Goal: Information Seeking & Learning: Learn about a topic

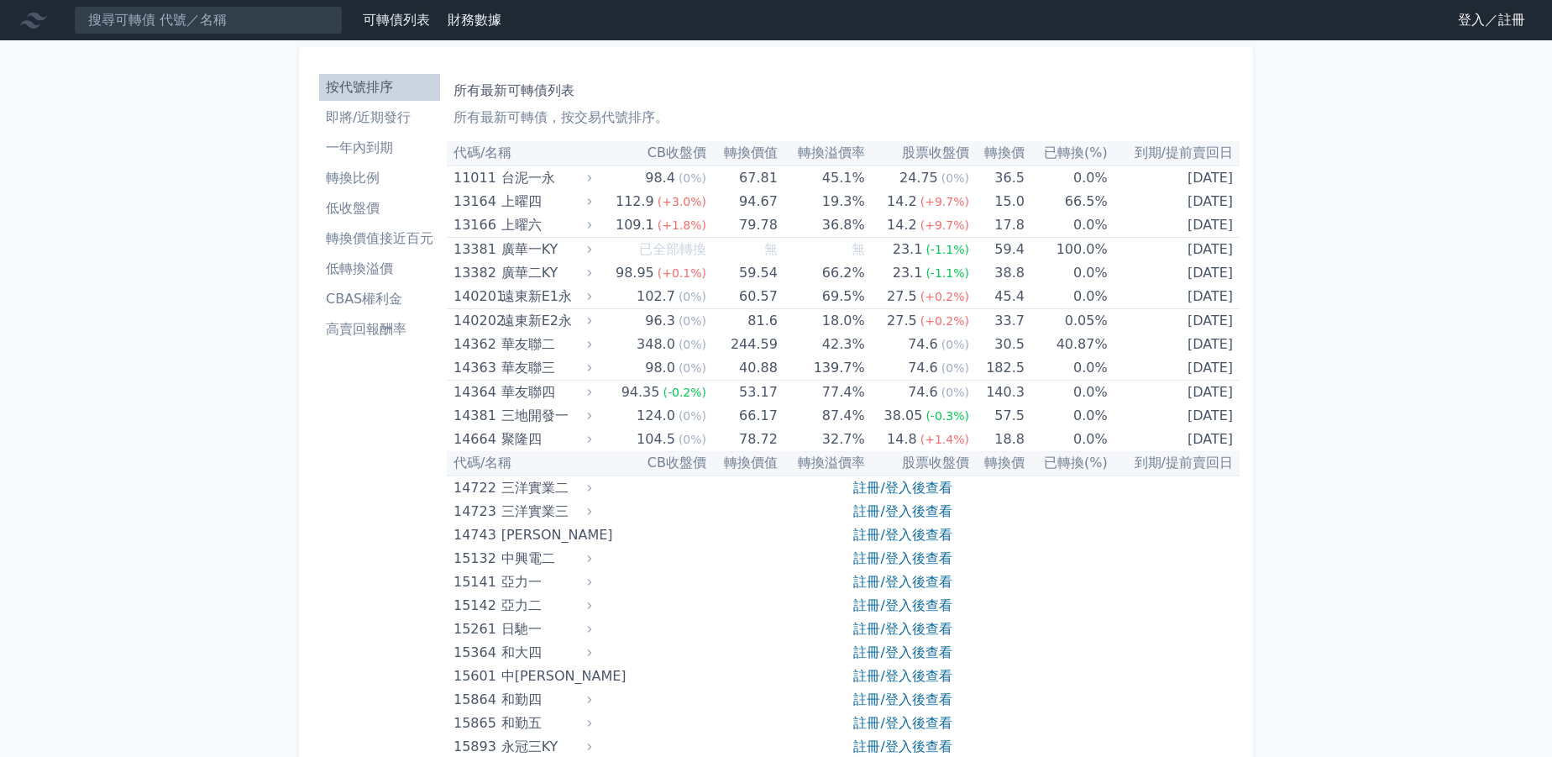
click at [342, 113] on li "即將/近期發行" at bounding box center [379, 117] width 121 height 20
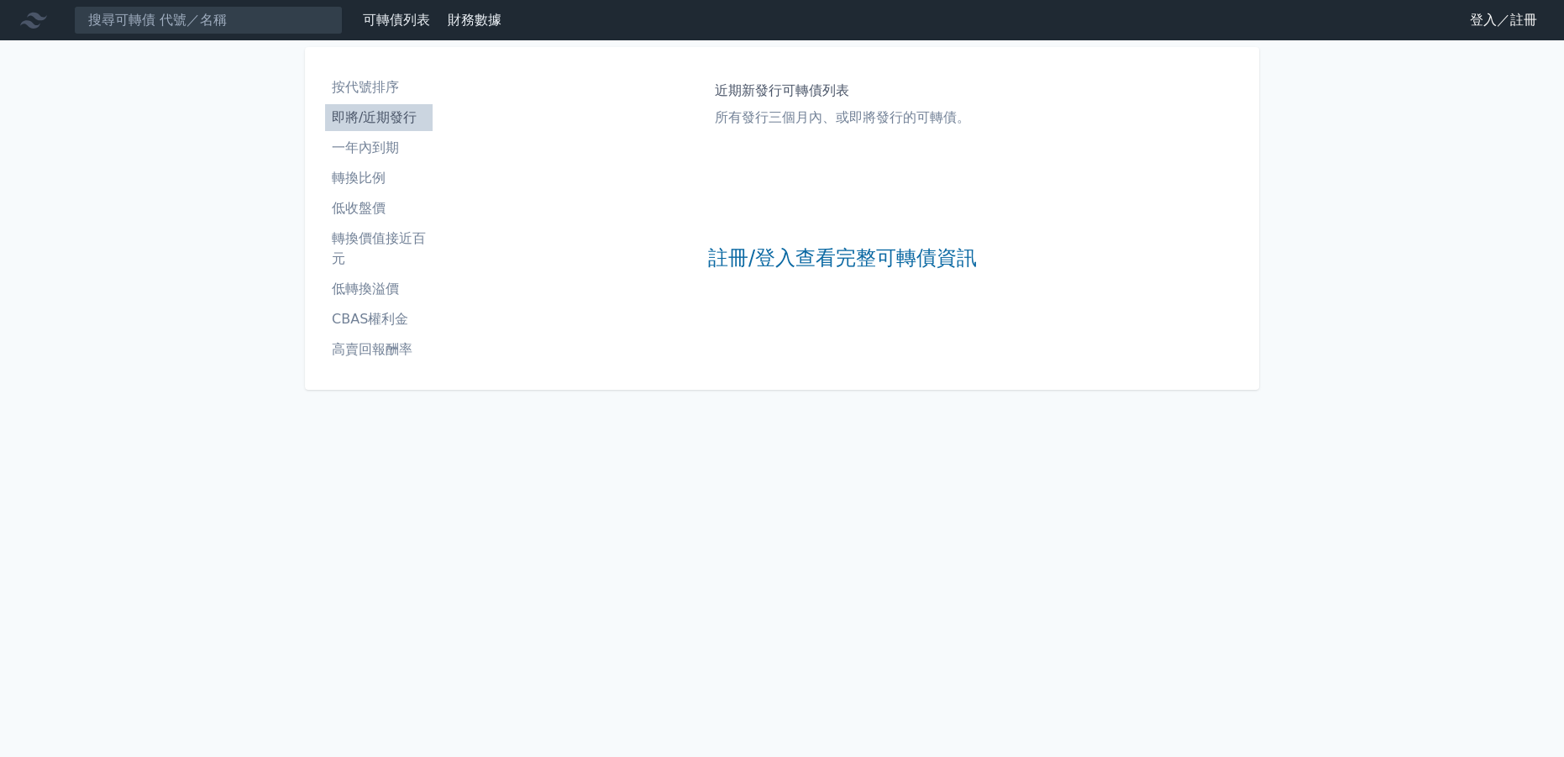
click at [348, 146] on li "一年內到期" at bounding box center [378, 148] width 107 height 20
click at [366, 178] on li "轉換比例" at bounding box center [378, 178] width 107 height 20
click at [371, 205] on li "低收盤價" at bounding box center [378, 208] width 107 height 20
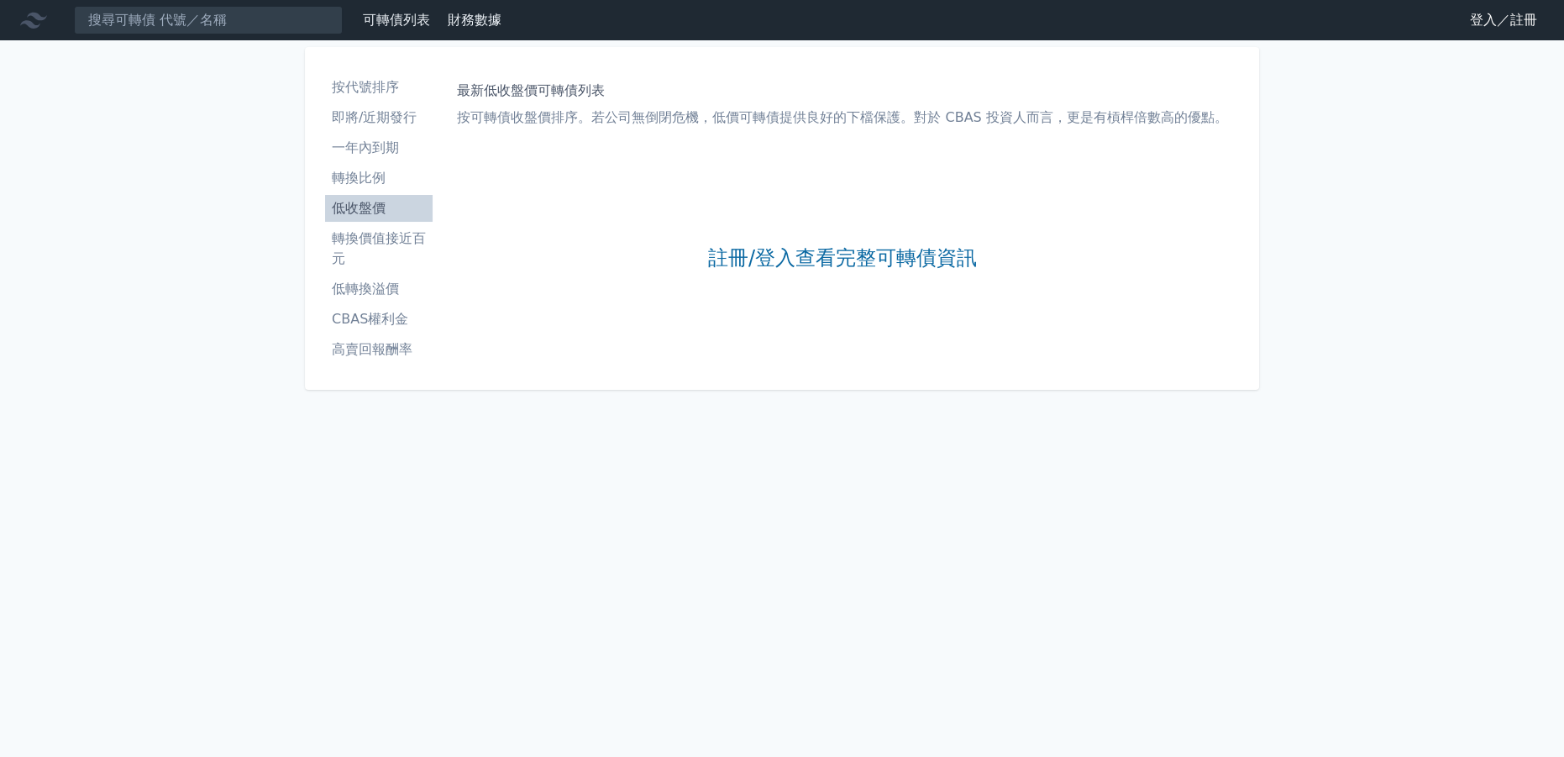
click at [374, 237] on li "轉換價值接近百元" at bounding box center [378, 248] width 107 height 40
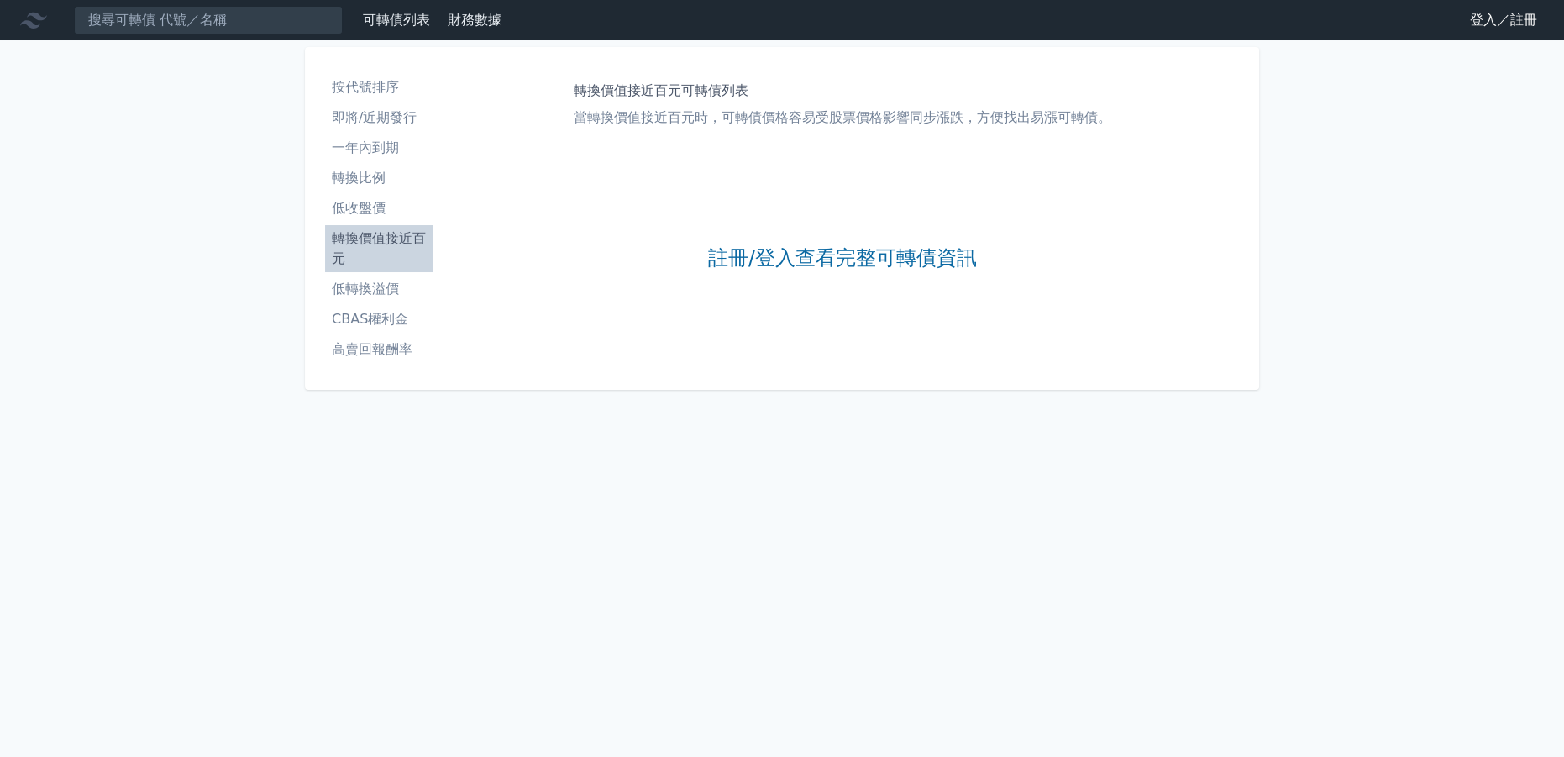
click at [375, 284] on li "低轉換溢價" at bounding box center [378, 289] width 107 height 20
click at [385, 317] on li "CBAS權利金" at bounding box center [378, 319] width 107 height 20
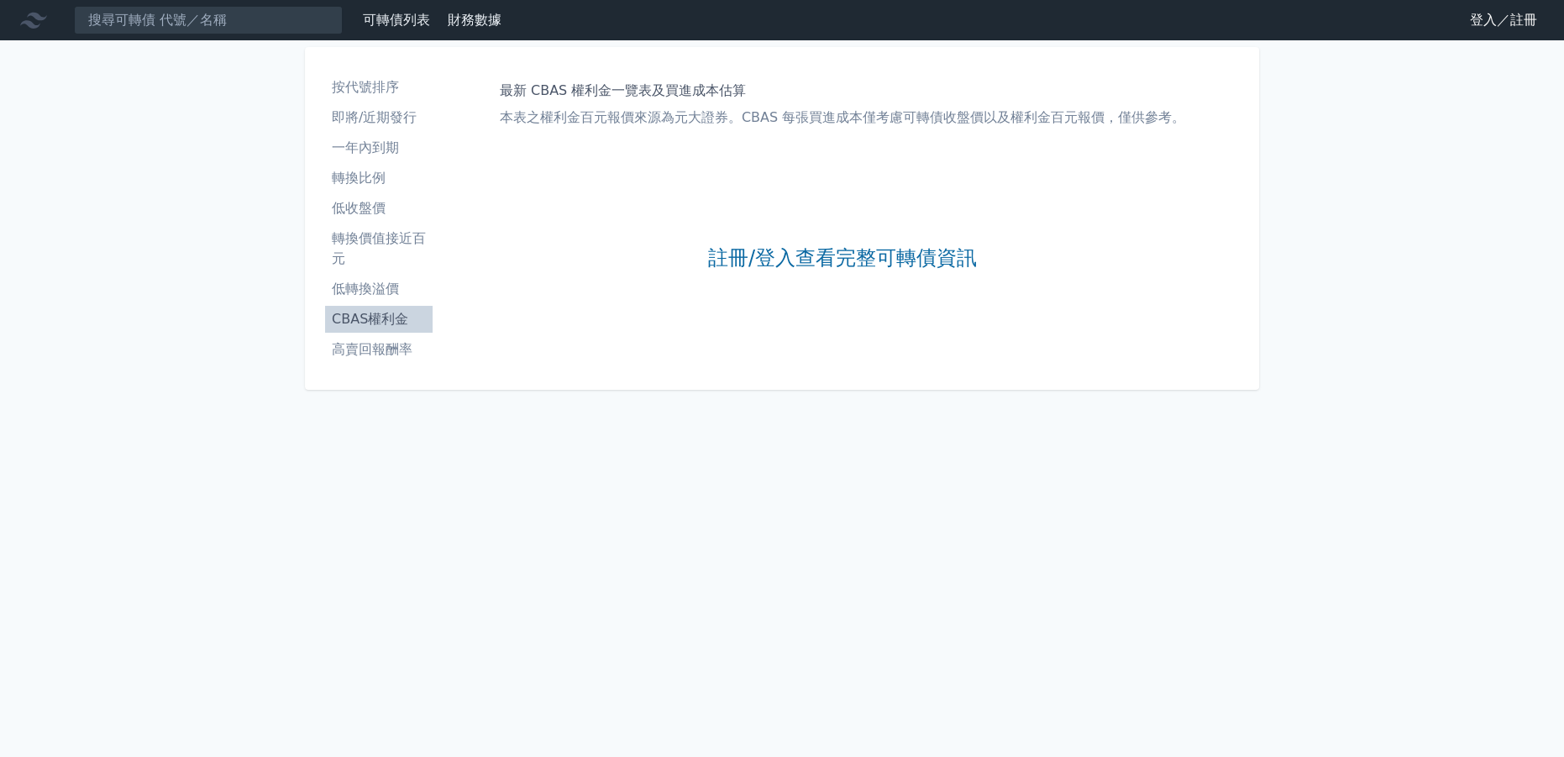
click at [385, 348] on li "高賣回報酬率" at bounding box center [378, 349] width 107 height 20
click at [1499, 13] on link "登入／註冊" at bounding box center [1503, 20] width 94 height 27
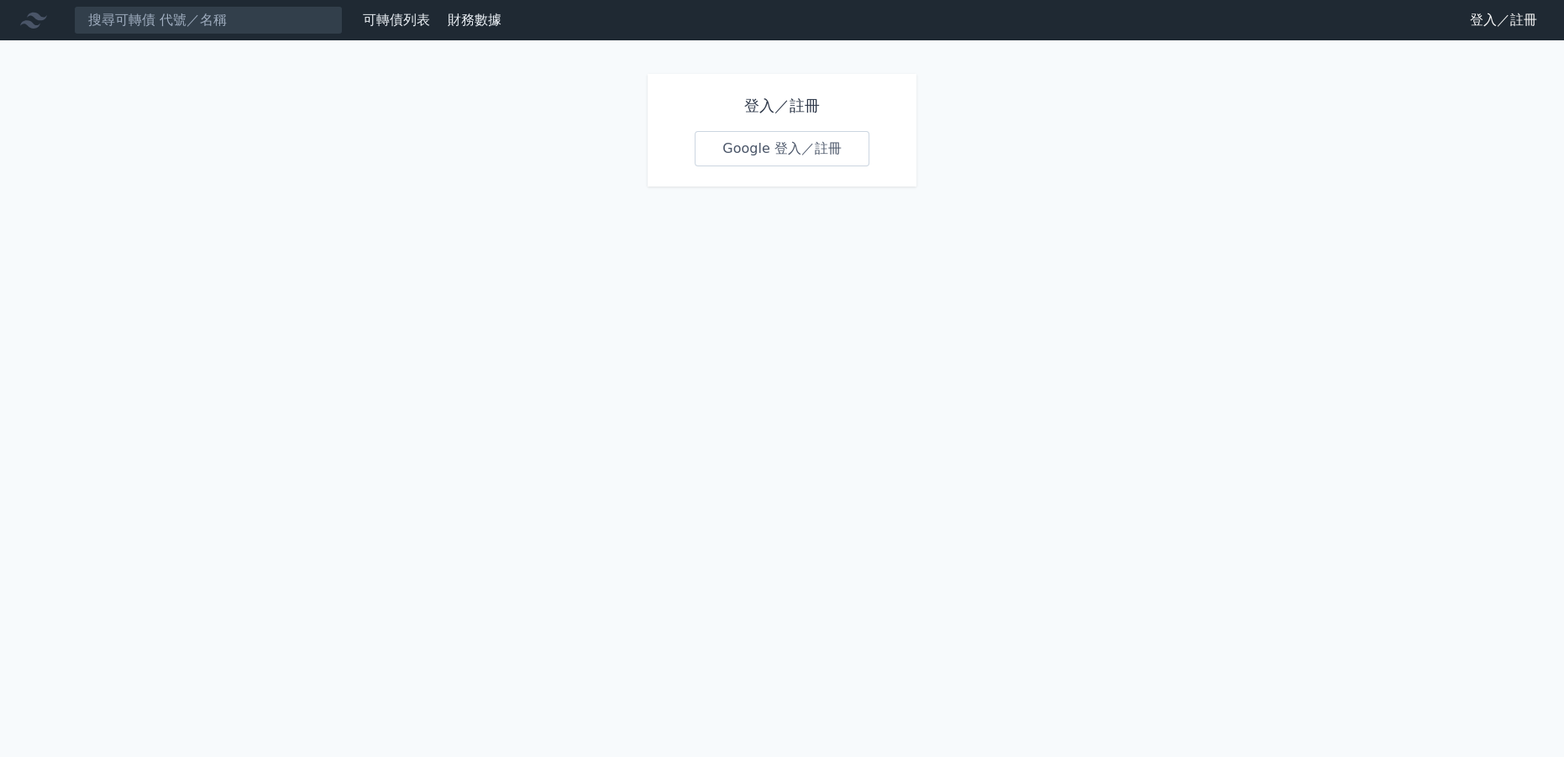
click at [789, 150] on link "Google 登入／註冊" at bounding box center [781, 148] width 175 height 35
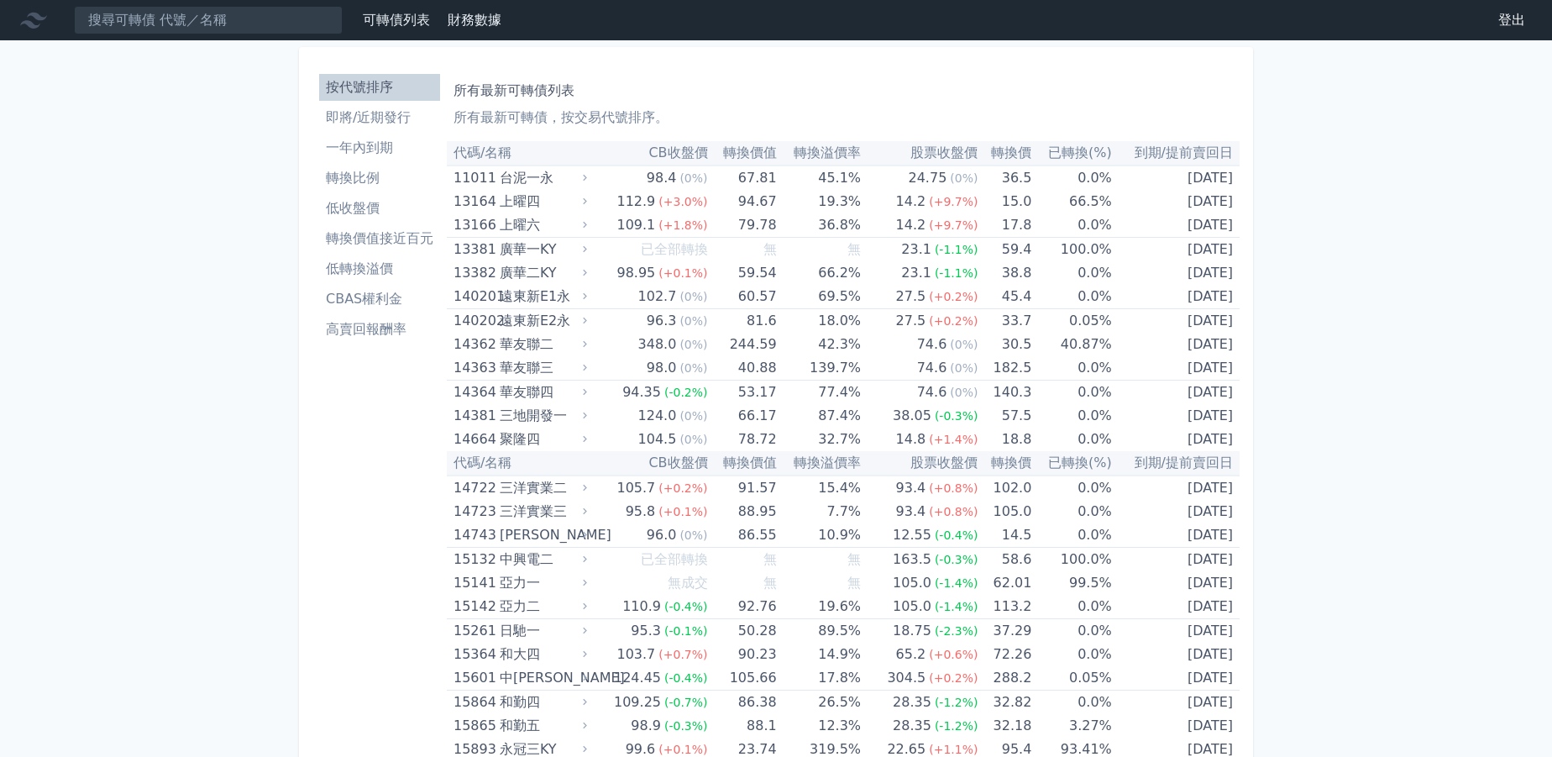
click at [383, 234] on li "轉換價值接近百元" at bounding box center [379, 238] width 121 height 20
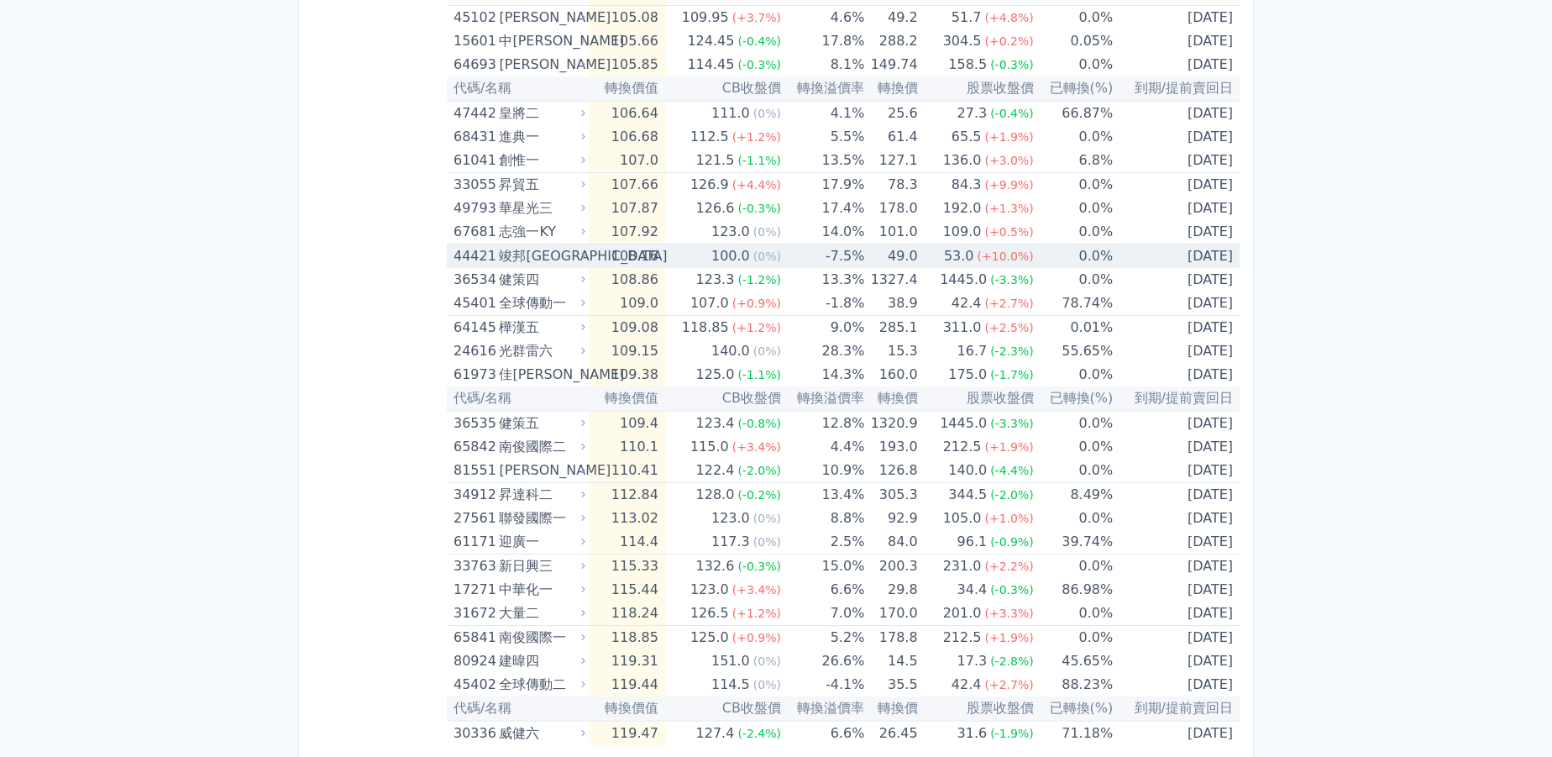
scroll to position [3164, 0]
